Goal: Find specific page/section: Find specific page/section

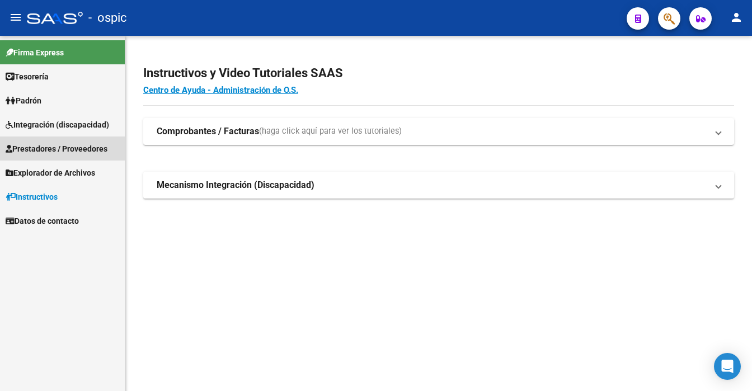
click at [64, 144] on span "Prestadores / Proveedores" at bounding box center [57, 149] width 102 height 12
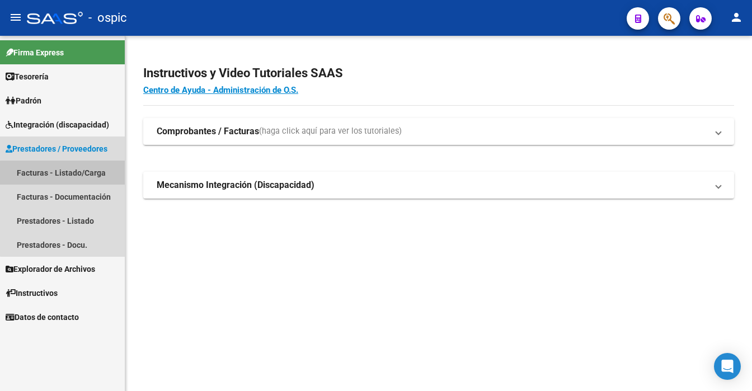
click at [70, 173] on link "Facturas - Listado/Carga" at bounding box center [62, 173] width 125 height 24
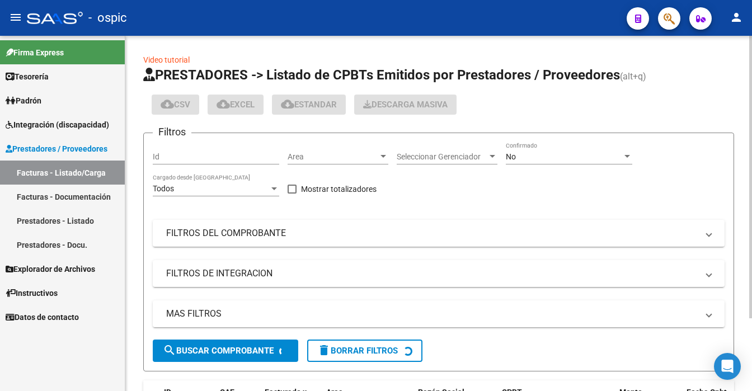
click at [553, 162] on div "No Confirmado" at bounding box center [569, 153] width 126 height 22
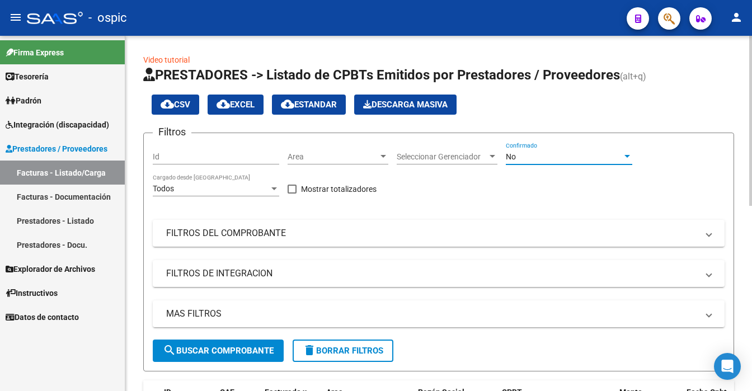
click at [622, 153] on div at bounding box center [627, 156] width 10 height 9
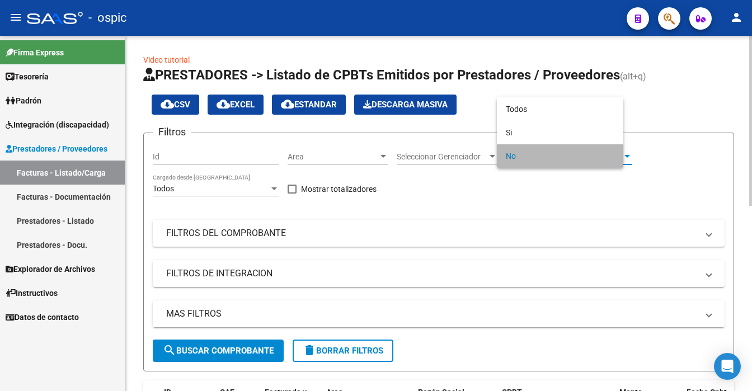
click at [614, 153] on span "No" at bounding box center [560, 155] width 109 height 23
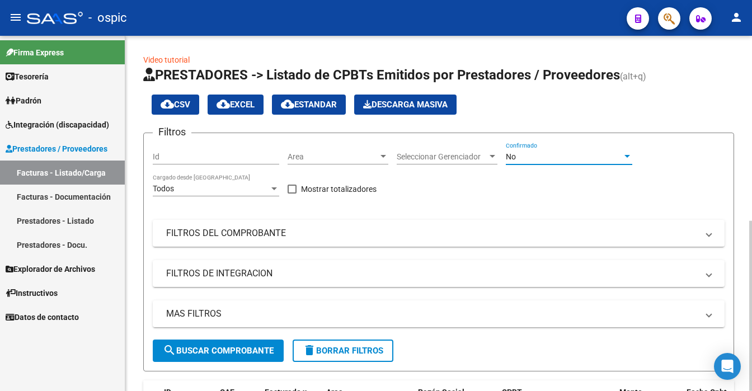
click at [568, 159] on div "No" at bounding box center [564, 157] width 116 height 10
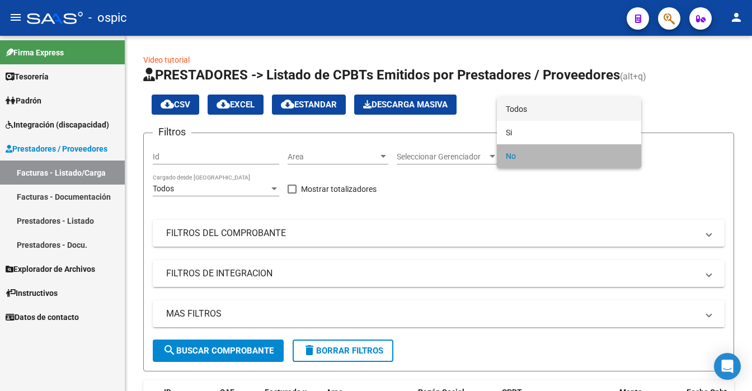
click at [555, 117] on span "Todos" at bounding box center [569, 108] width 126 height 23
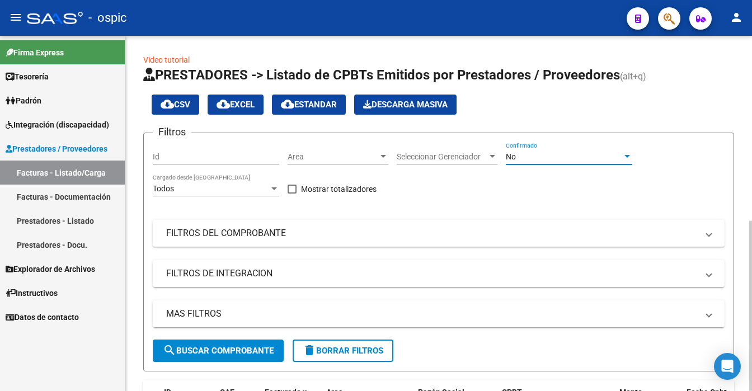
click at [521, 160] on div "No" at bounding box center [564, 157] width 116 height 10
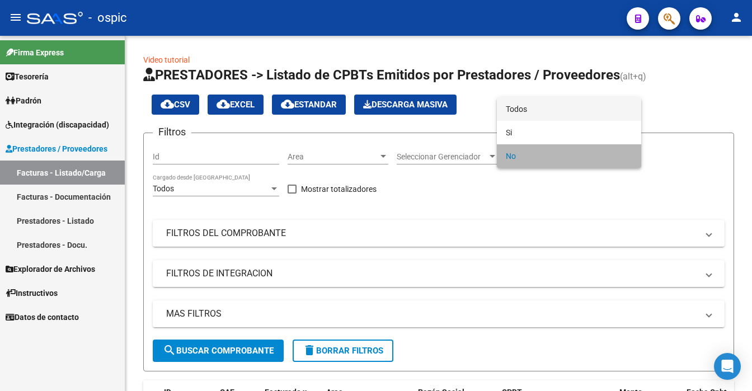
click at [532, 108] on span "Todos" at bounding box center [569, 108] width 126 height 23
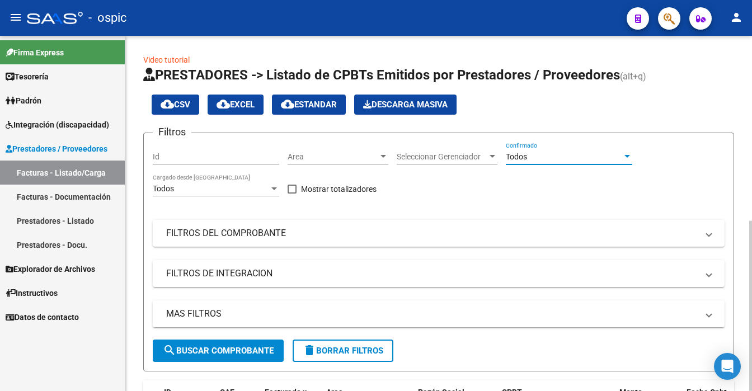
click at [751, 276] on div at bounding box center [750, 213] width 3 height 355
